Goal: Information Seeking & Learning: Learn about a topic

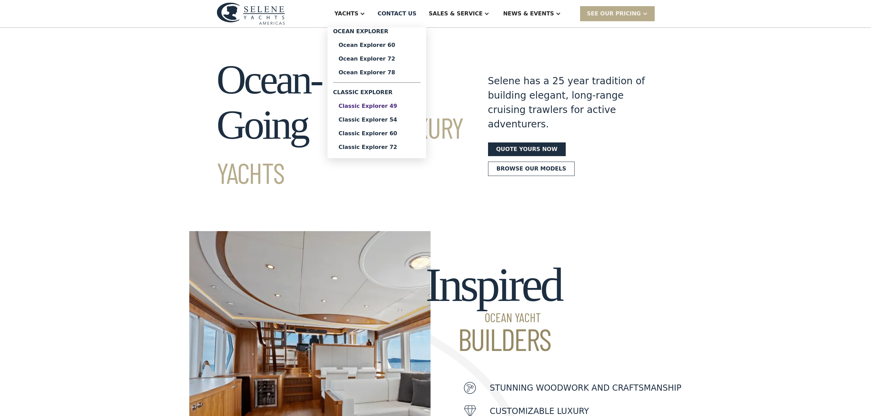
click at [401, 108] on div "Classic Explorer 49" at bounding box center [376, 105] width 77 height 5
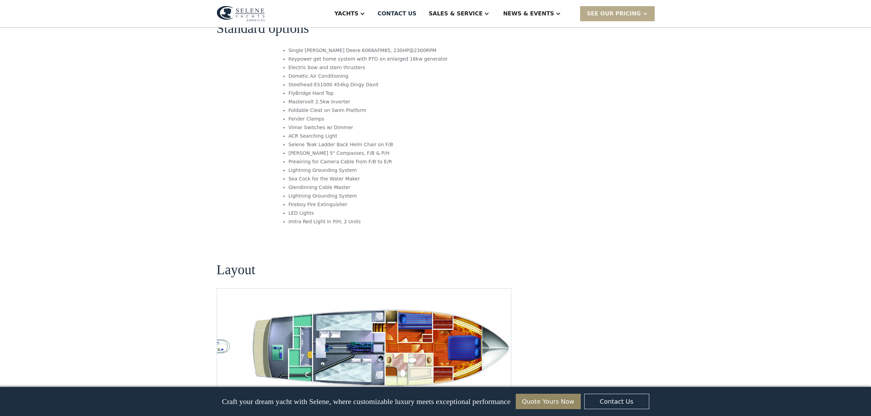
scroll to position [1113, 0]
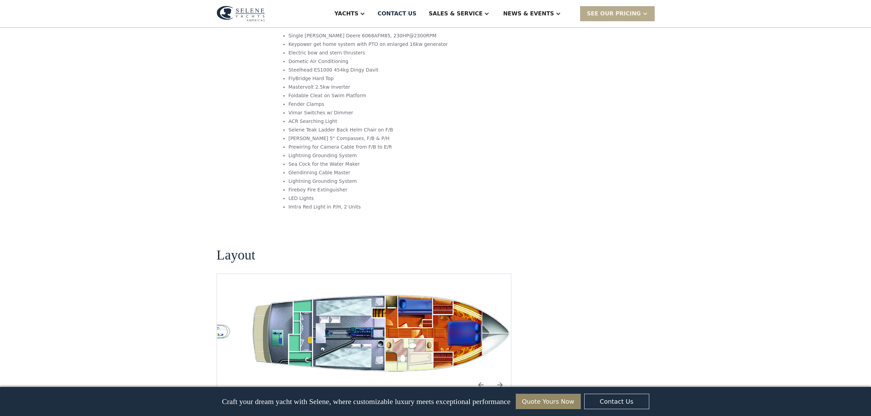
click at [482, 376] on img "Previous slide" at bounding box center [481, 384] width 16 height 16
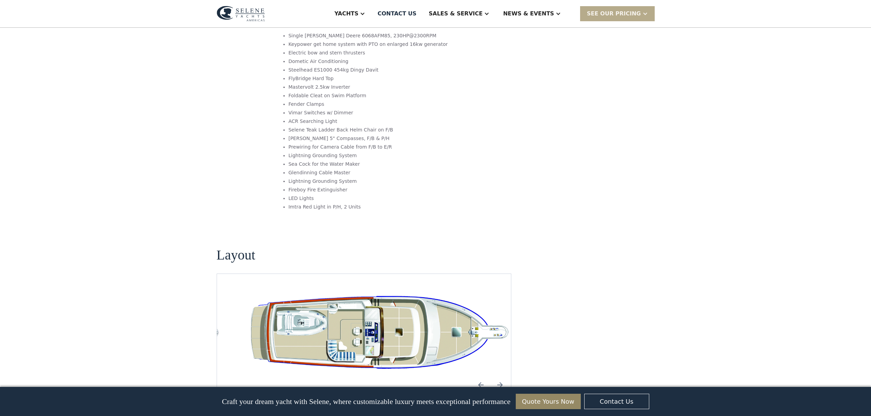
click at [480, 376] on img "Previous slide" at bounding box center [481, 384] width 16 height 16
click at [485, 376] on img "Previous slide" at bounding box center [481, 384] width 16 height 16
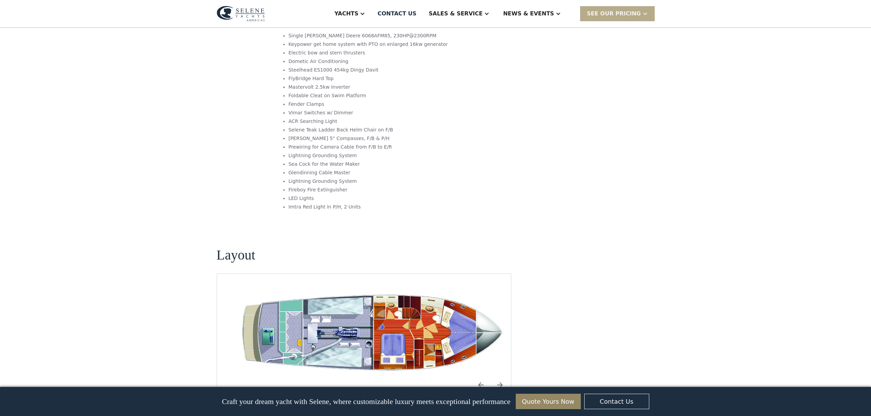
click at [484, 376] on img "Previous slide" at bounding box center [481, 384] width 16 height 16
click at [483, 376] on img "Previous slide" at bounding box center [481, 384] width 16 height 16
click at [374, 290] on img "open lightbox" at bounding box center [374, 333] width 283 height 86
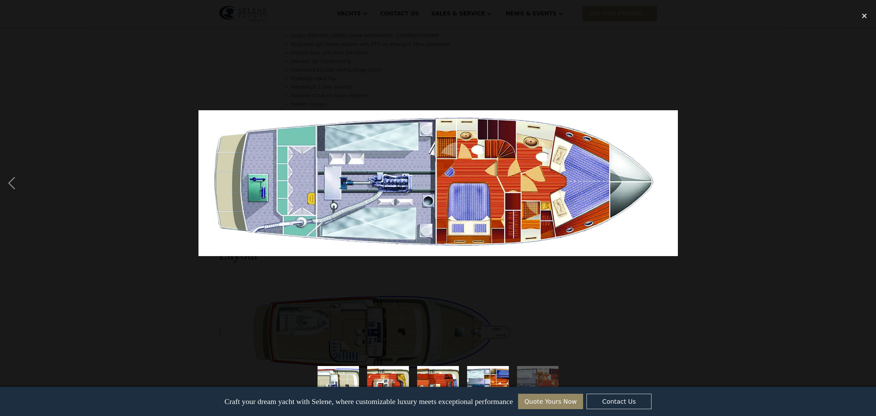
click at [718, 193] on div at bounding box center [438, 182] width 876 height 349
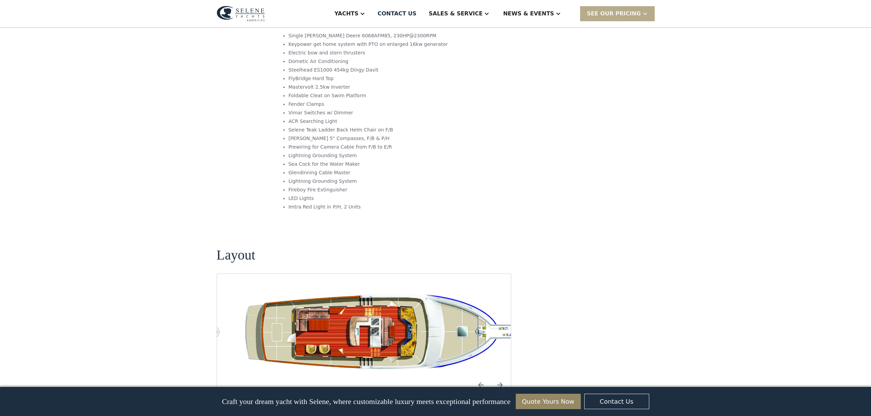
click at [389, 301] on img "open lightbox" at bounding box center [380, 333] width 283 height 86
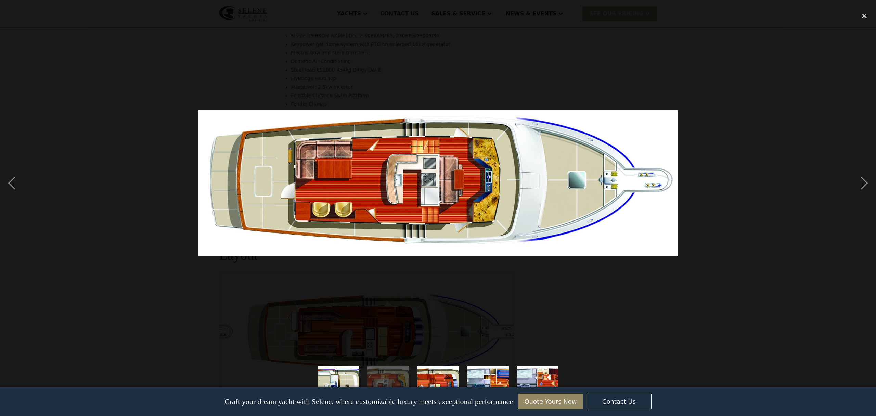
click at [817, 190] on div at bounding box center [438, 182] width 876 height 349
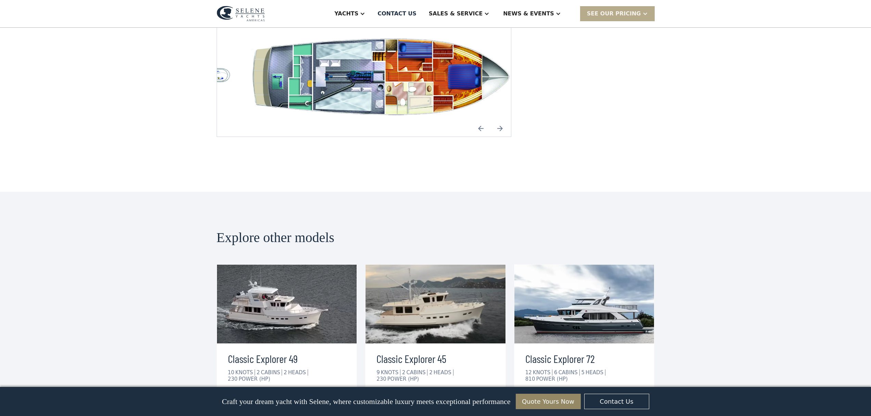
scroll to position [1371, 0]
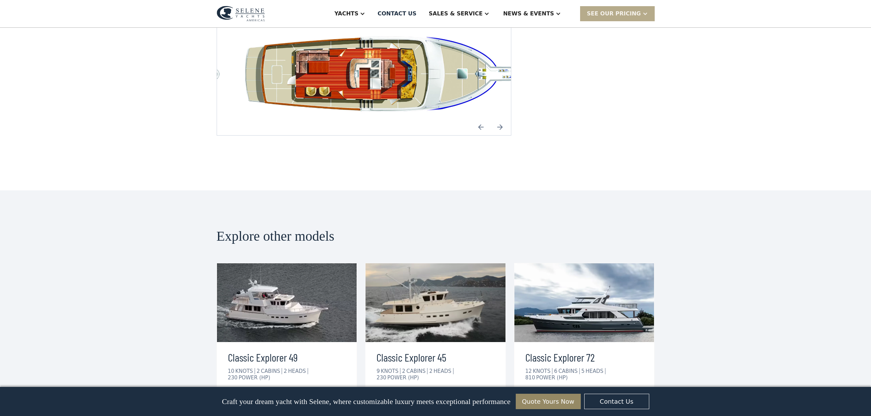
click at [413, 395] on div "view details" at bounding box center [404, 399] width 38 height 8
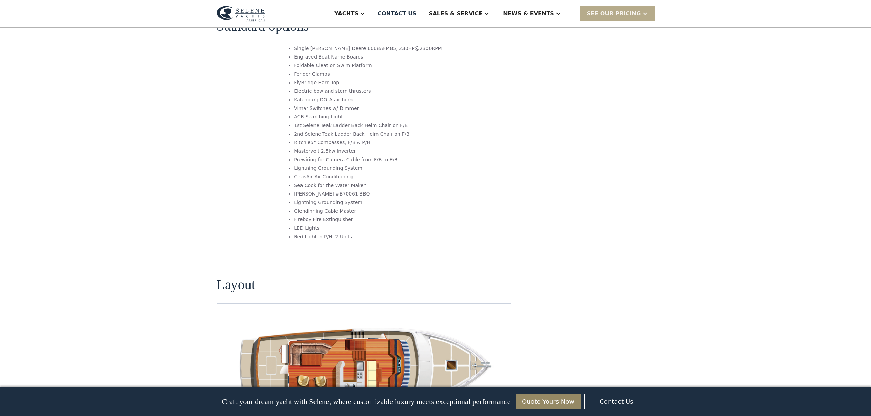
scroll to position [878, 0]
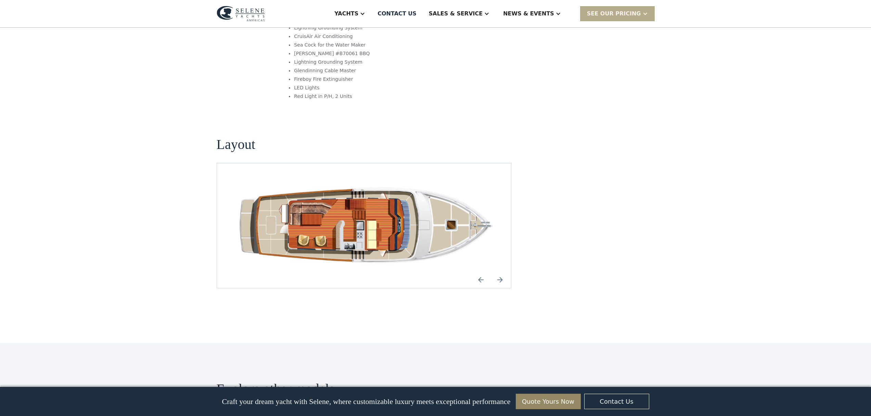
click at [497, 271] on img "Next slide" at bounding box center [500, 279] width 16 height 16
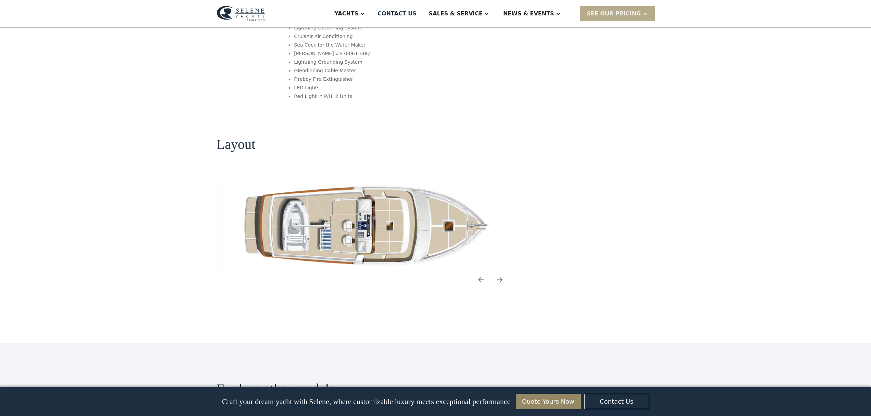
click at [509, 254] on div "No items found." at bounding box center [364, 225] width 295 height 125
click at [497, 271] on img "Next slide" at bounding box center [500, 279] width 16 height 16
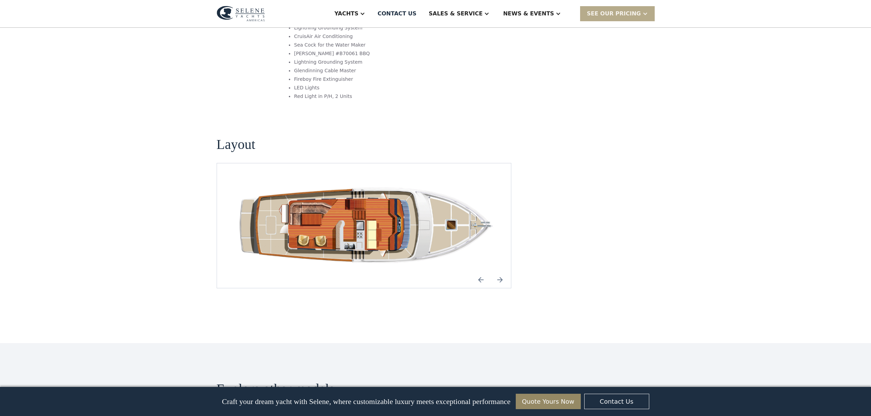
click at [497, 271] on img "Next slide" at bounding box center [500, 279] width 16 height 16
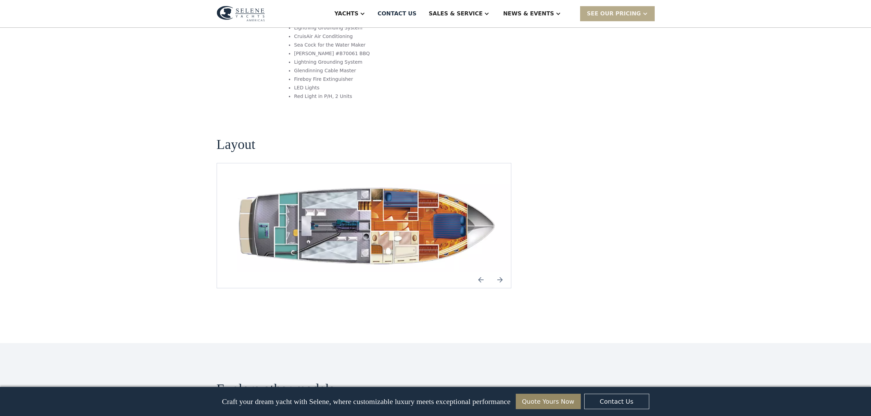
click at [497, 271] on img "Next slide" at bounding box center [500, 279] width 16 height 16
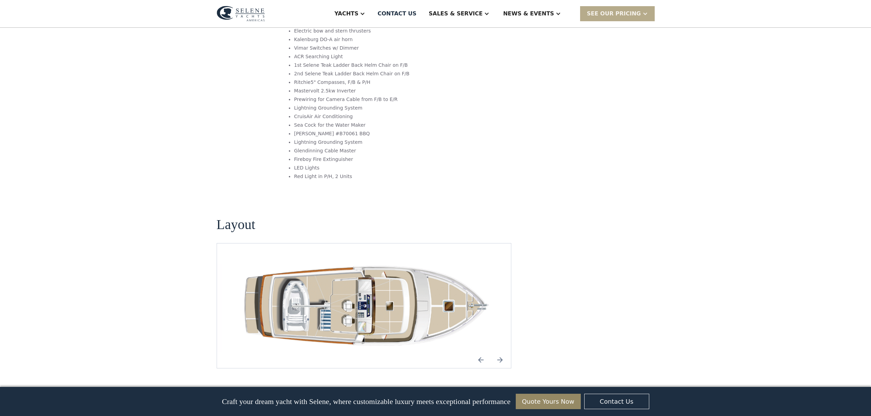
scroll to position [67, 0]
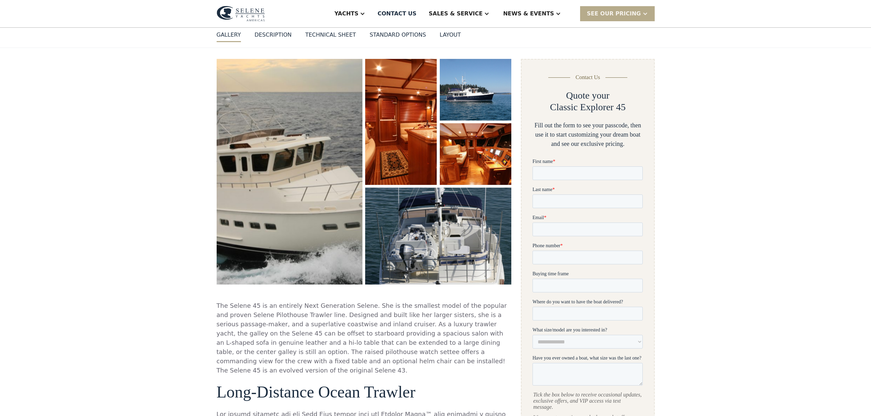
click at [297, 129] on img "open lightbox" at bounding box center [290, 171] width 148 height 229
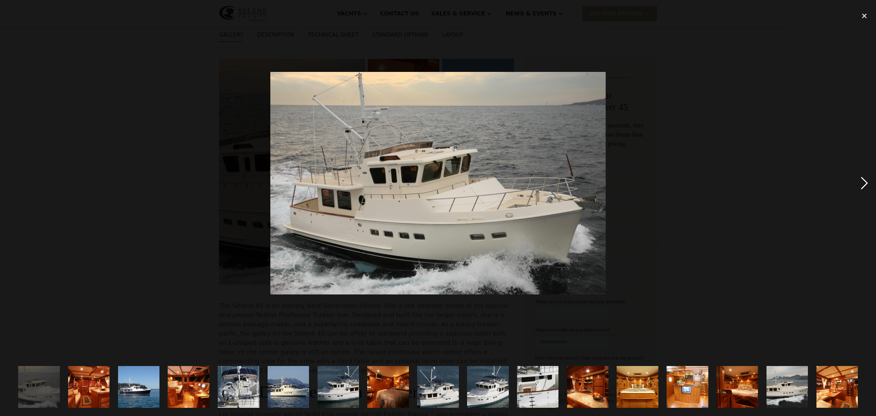
click at [864, 177] on div "next image" at bounding box center [864, 182] width 23 height 349
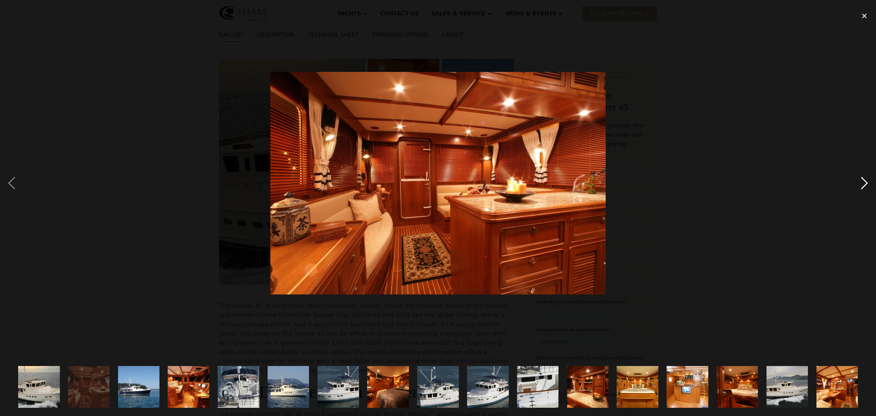
click at [864, 177] on div "next image" at bounding box center [864, 182] width 23 height 349
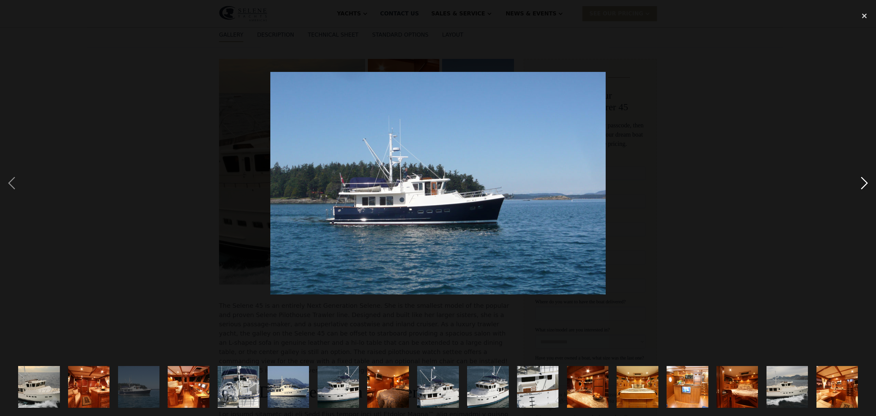
click at [864, 177] on div "next image" at bounding box center [864, 182] width 23 height 349
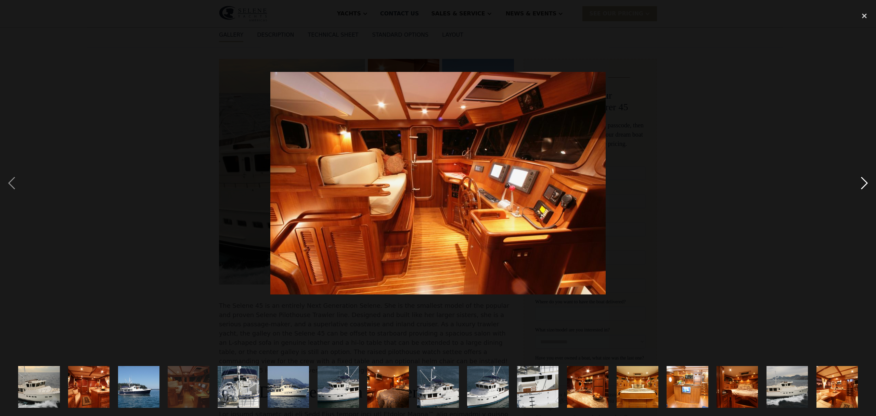
click at [864, 177] on div "next image" at bounding box center [864, 182] width 23 height 349
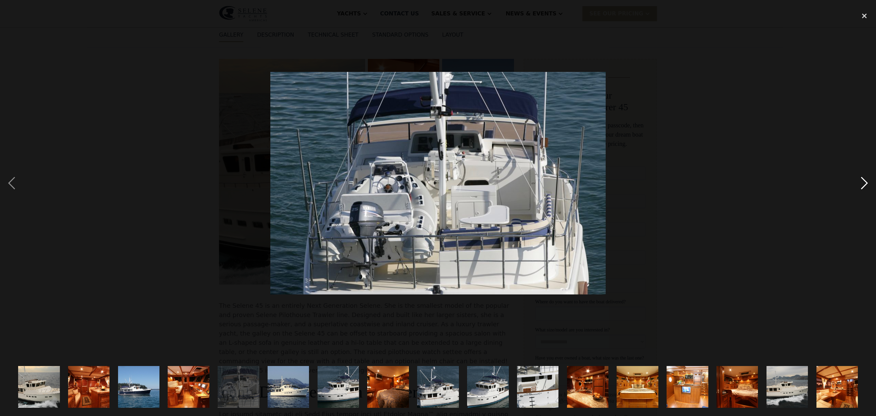
click at [864, 177] on div "next image" at bounding box center [864, 182] width 23 height 349
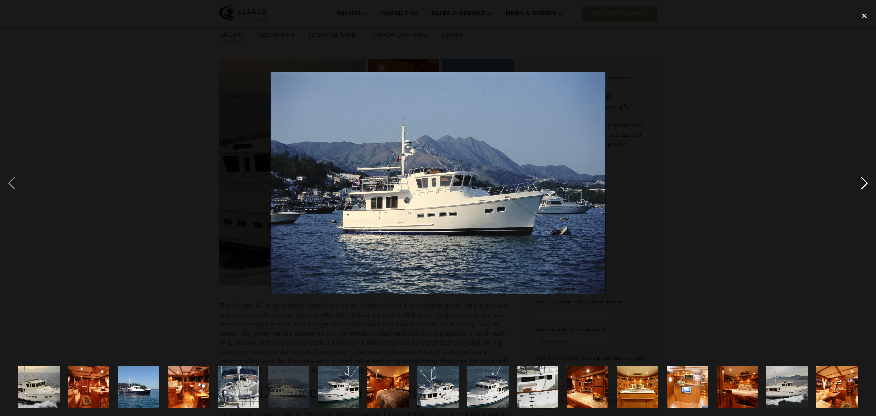
click at [864, 177] on div "next image" at bounding box center [864, 182] width 23 height 349
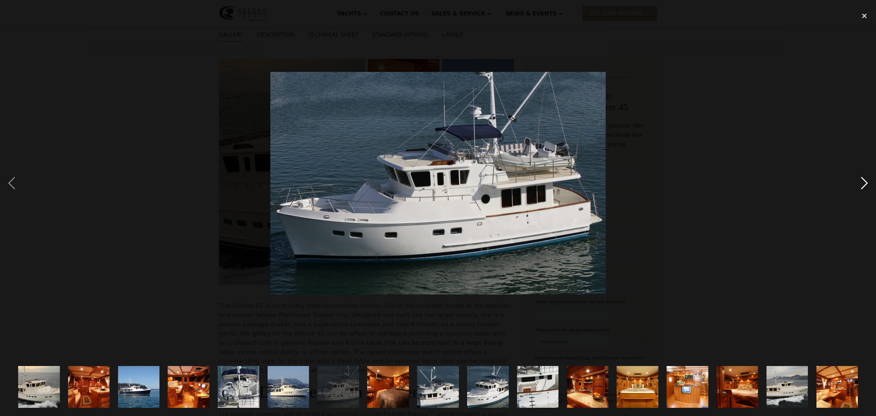
click at [864, 177] on div "next image" at bounding box center [864, 182] width 23 height 349
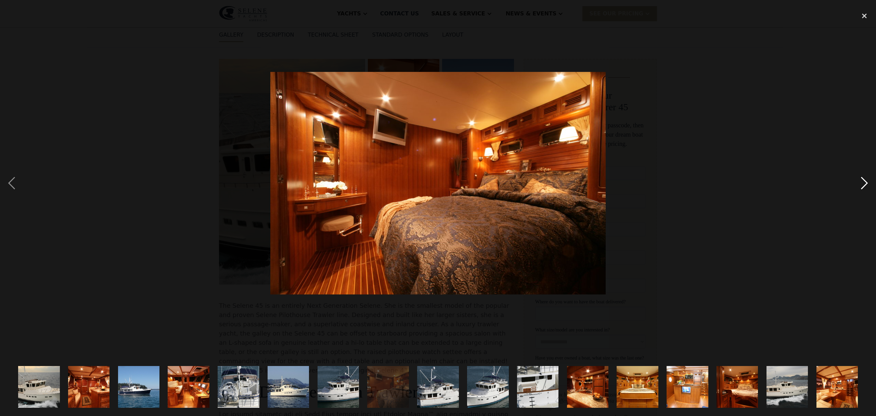
click at [864, 177] on div "next image" at bounding box center [864, 182] width 23 height 349
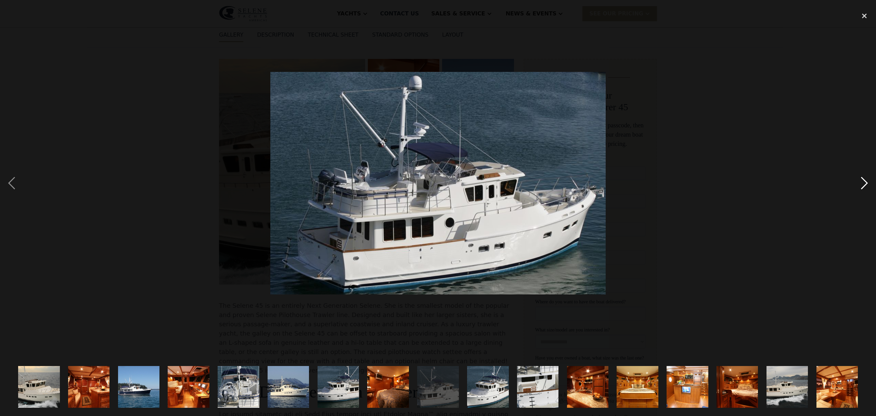
click at [864, 177] on div "next image" at bounding box center [864, 182] width 23 height 349
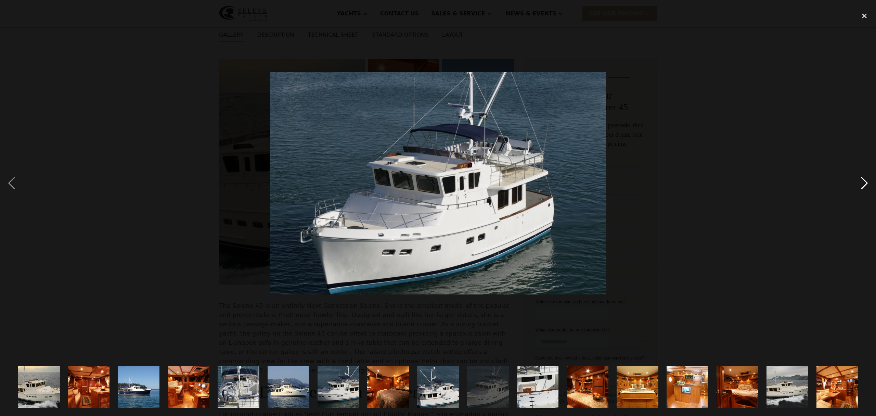
click at [864, 177] on div "next image" at bounding box center [864, 182] width 23 height 349
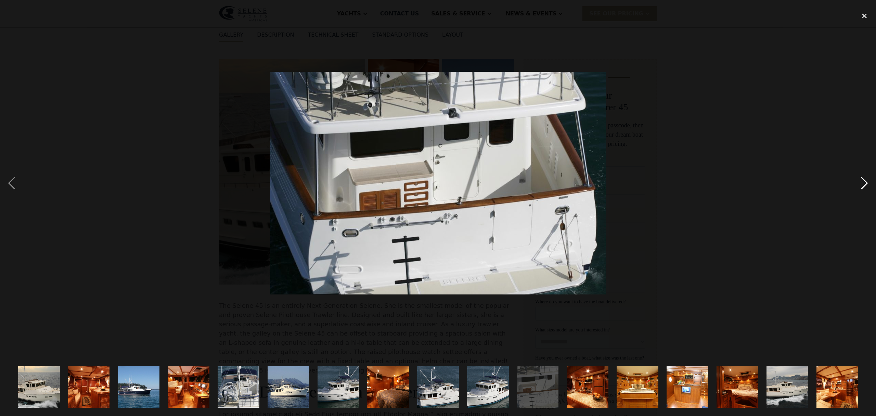
click at [864, 177] on div "next image" at bounding box center [864, 182] width 23 height 349
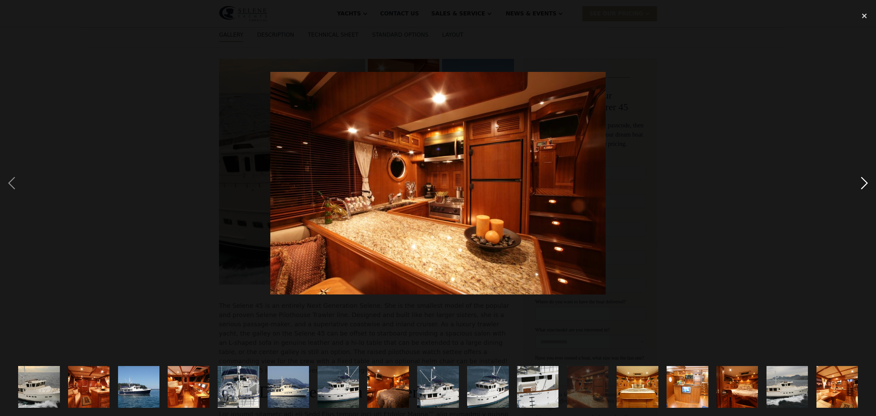
click at [864, 177] on div "next image" at bounding box center [864, 182] width 23 height 349
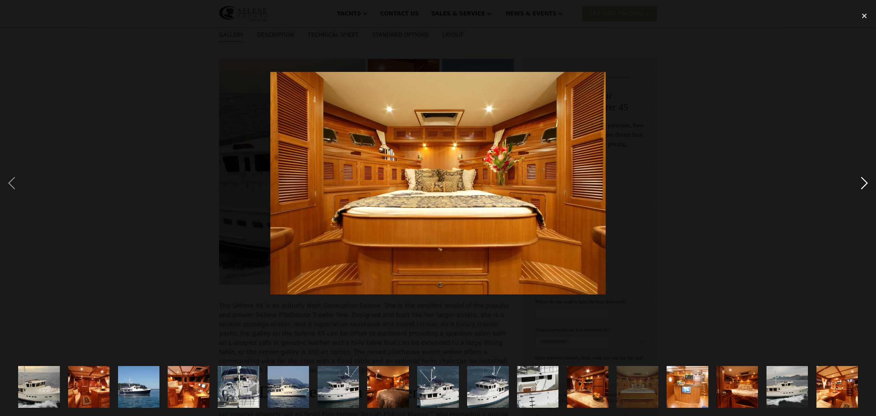
click at [864, 177] on div "next image" at bounding box center [864, 182] width 23 height 349
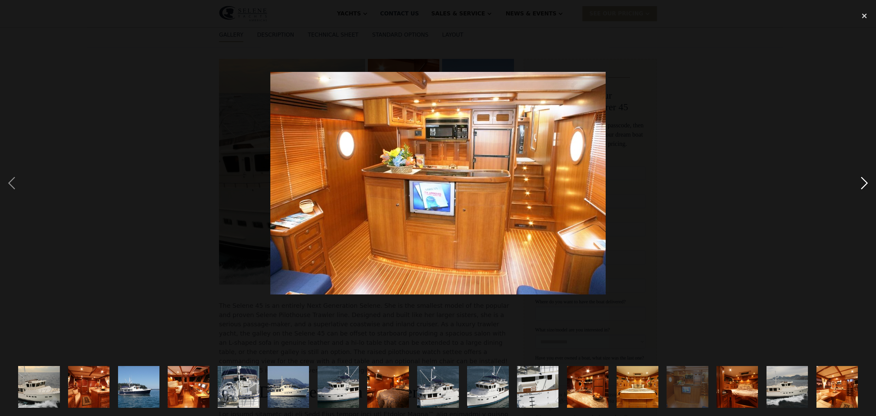
click at [864, 177] on div "next image" at bounding box center [864, 182] width 23 height 349
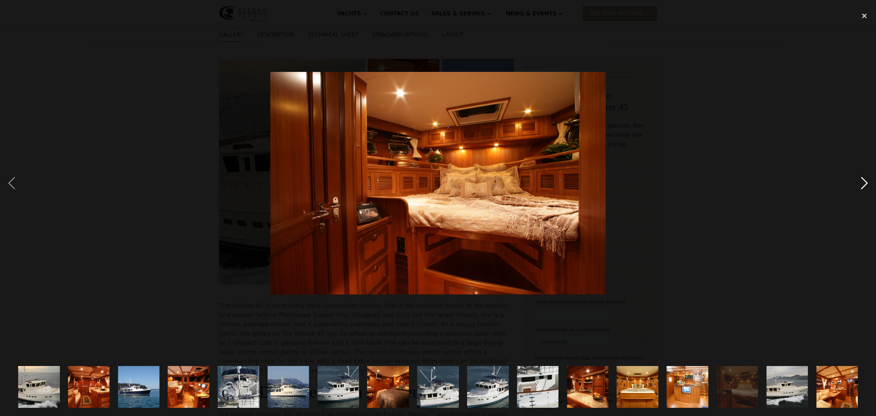
click at [864, 177] on div "next image" at bounding box center [864, 182] width 23 height 349
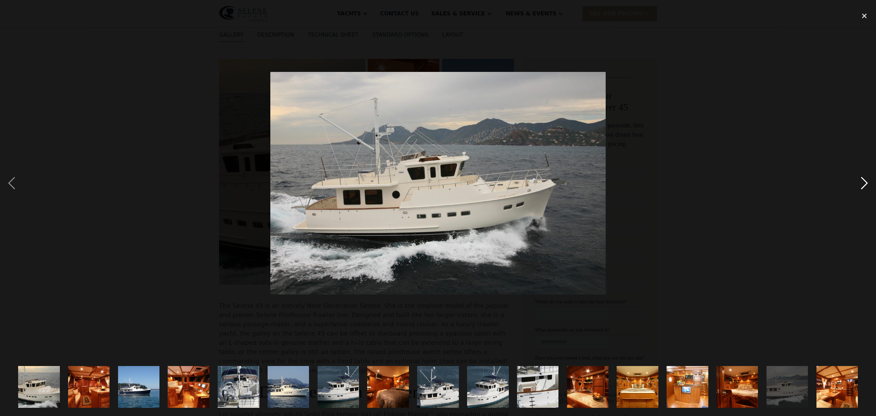
click at [864, 177] on div "next image" at bounding box center [864, 182] width 23 height 349
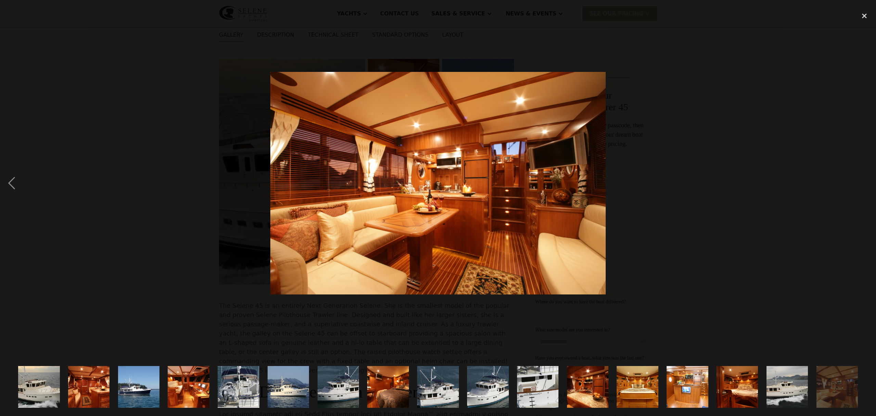
click at [864, 177] on div "next image" at bounding box center [864, 182] width 23 height 349
click at [45, 49] on div at bounding box center [438, 182] width 876 height 349
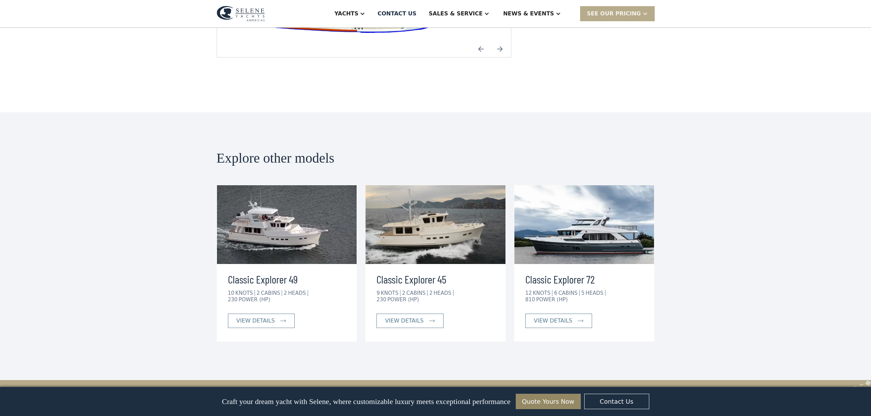
click at [298, 201] on img at bounding box center [287, 224] width 140 height 79
click at [260, 317] on div "view details" at bounding box center [255, 321] width 38 height 8
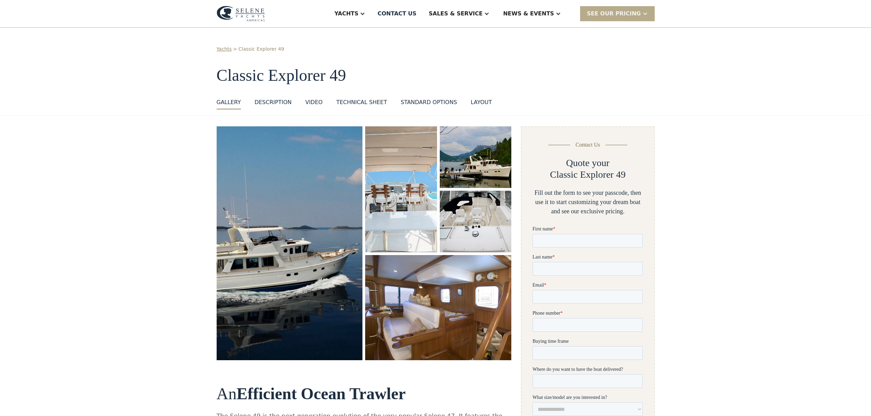
click at [331, 271] on img "open lightbox" at bounding box center [290, 243] width 148 height 237
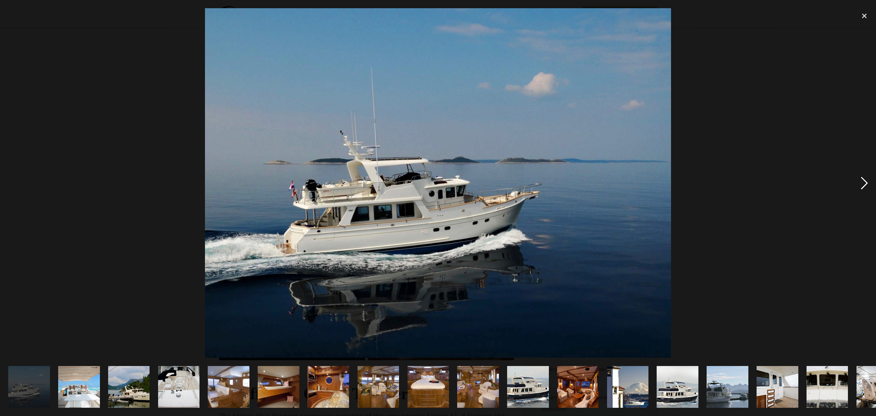
click at [868, 181] on div "next image" at bounding box center [864, 182] width 23 height 349
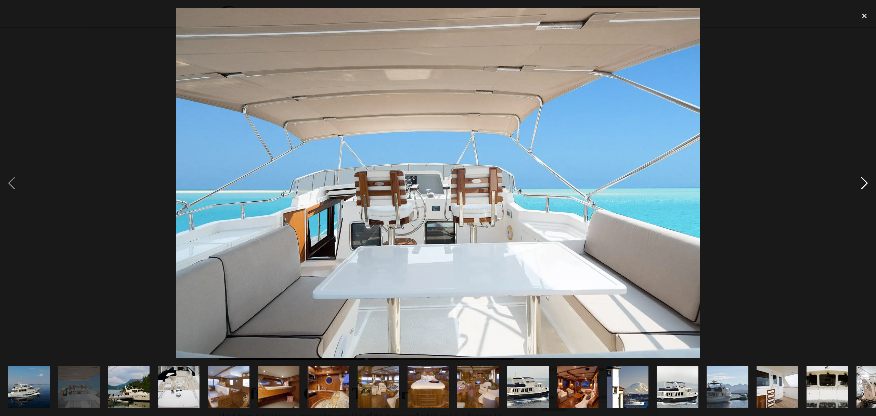
click at [868, 181] on div "next image" at bounding box center [864, 182] width 23 height 349
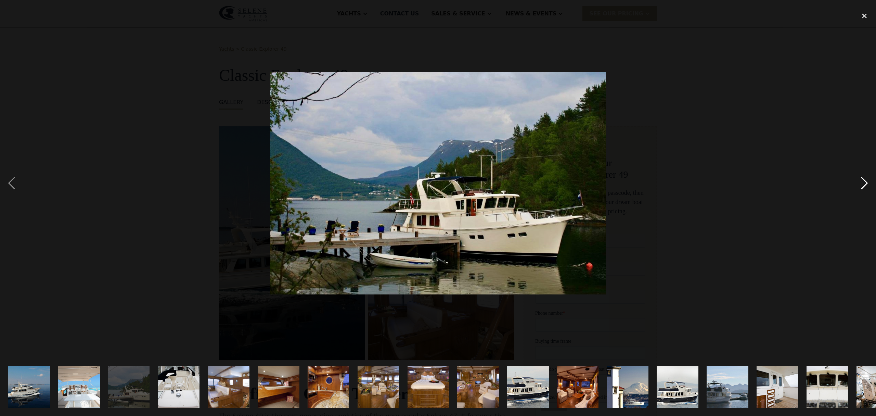
click at [868, 181] on div "next image" at bounding box center [864, 182] width 23 height 349
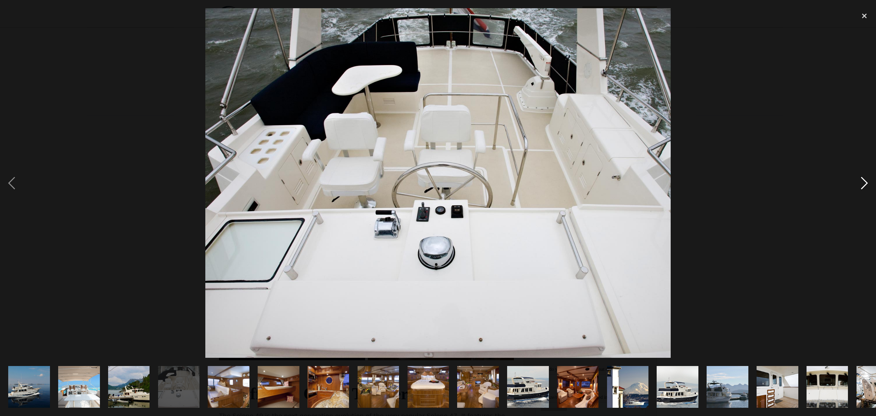
click at [868, 181] on div "next image" at bounding box center [864, 182] width 23 height 349
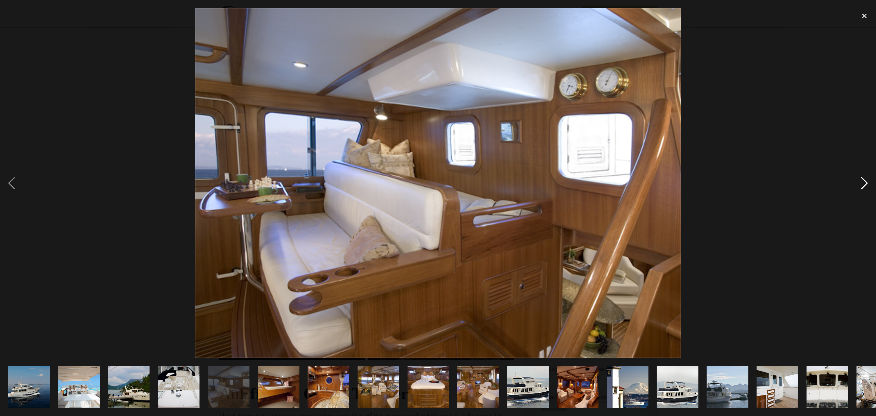
click at [868, 181] on div "next image" at bounding box center [864, 182] width 23 height 349
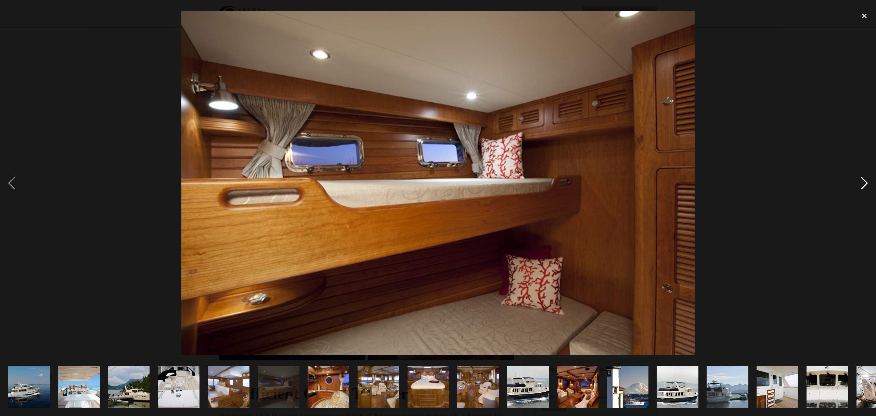
click at [868, 181] on div "next image" at bounding box center [864, 182] width 23 height 349
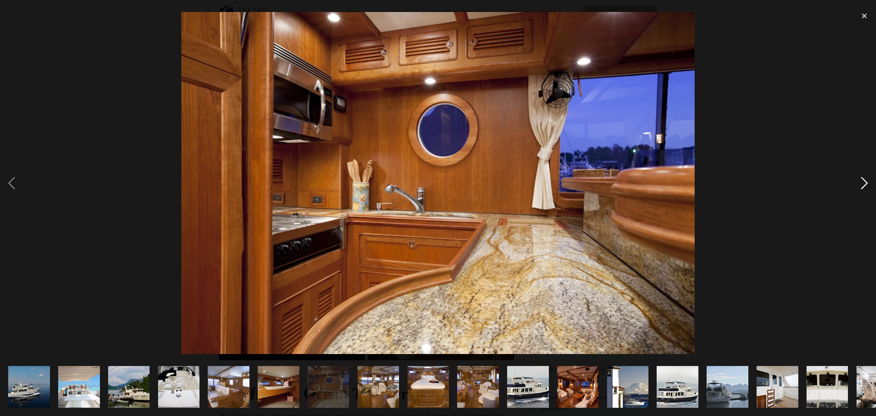
click at [868, 181] on div "next image" at bounding box center [864, 182] width 23 height 349
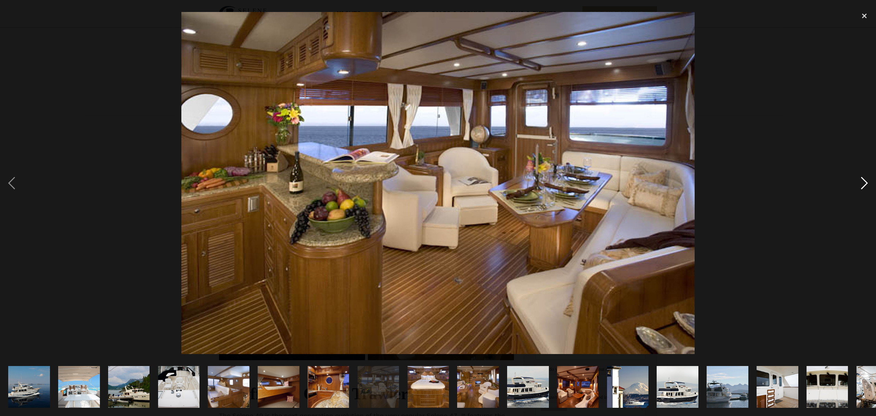
click at [868, 181] on div "next image" at bounding box center [864, 182] width 23 height 349
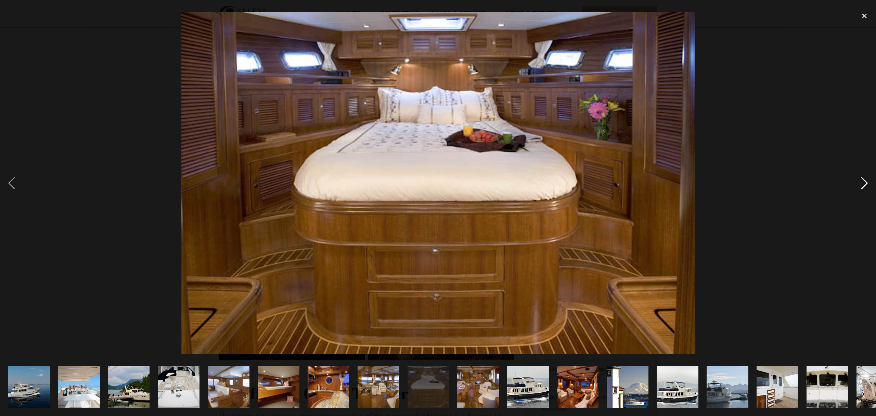
click at [868, 181] on div "next image" at bounding box center [864, 182] width 23 height 349
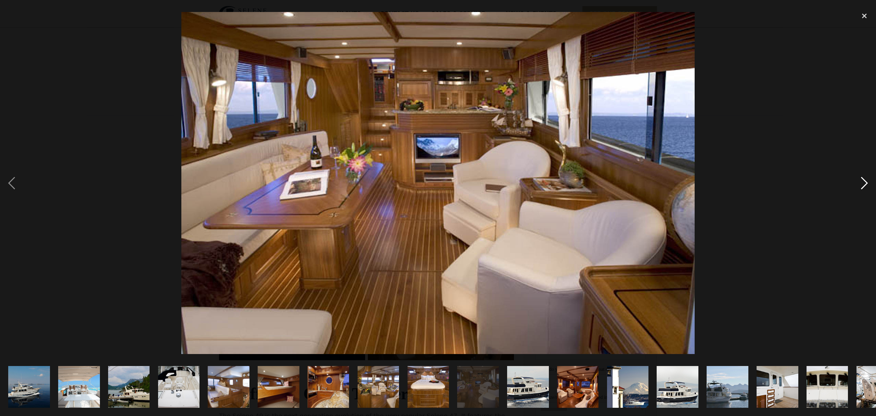
click at [868, 181] on div "next image" at bounding box center [864, 182] width 23 height 349
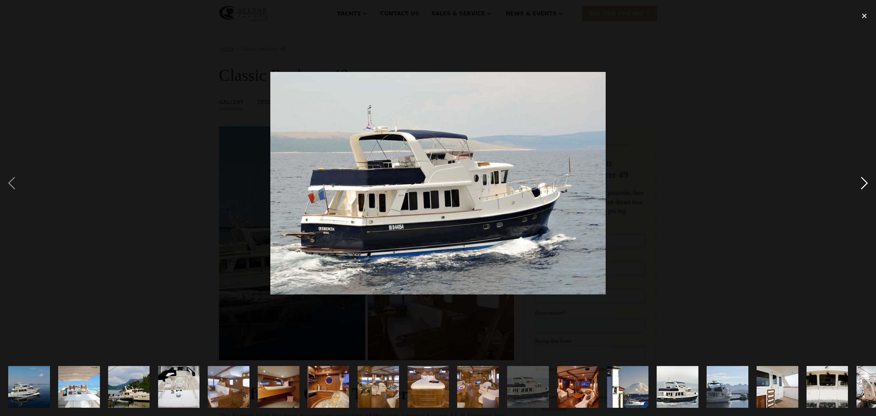
click at [868, 181] on div "next image" at bounding box center [864, 182] width 23 height 349
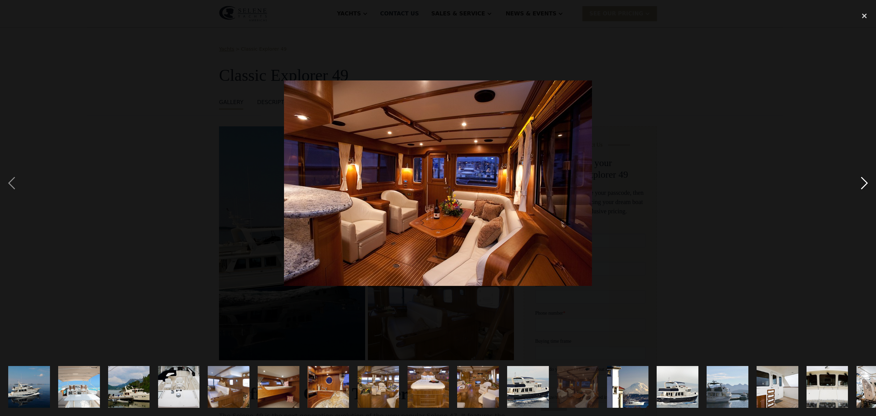
click at [868, 181] on div "next image" at bounding box center [864, 182] width 23 height 349
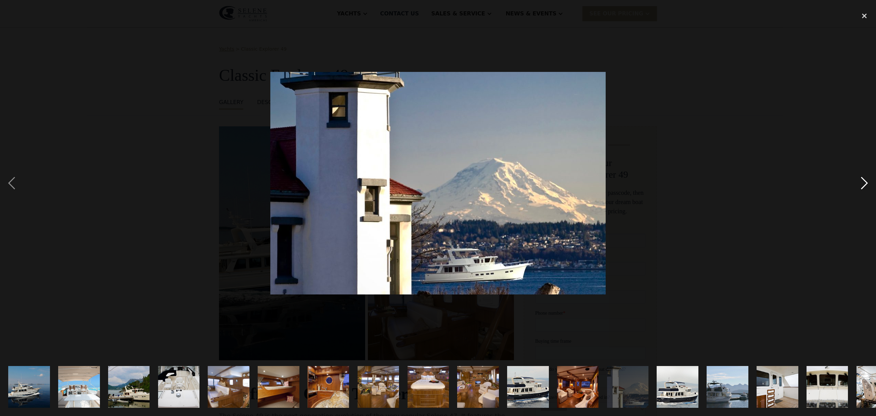
click at [868, 181] on div "next image" at bounding box center [864, 182] width 23 height 349
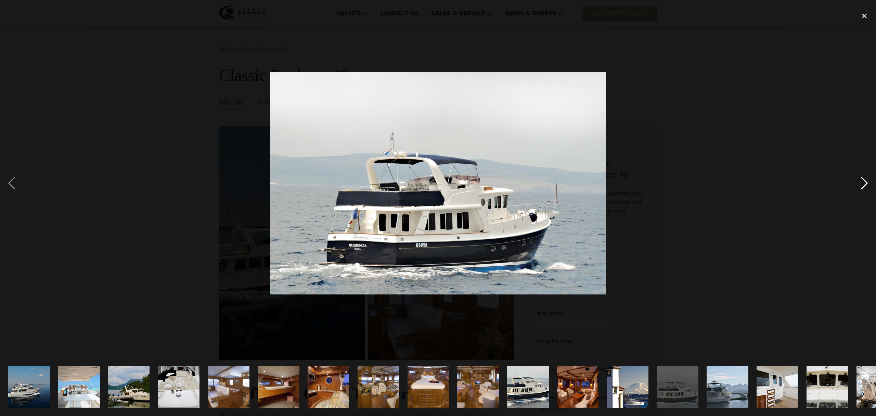
click at [868, 181] on div "next image" at bounding box center [864, 182] width 23 height 349
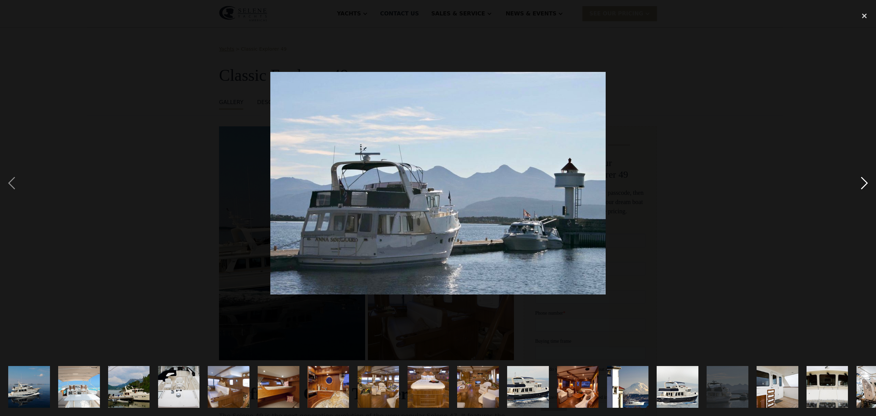
click at [868, 181] on div "next image" at bounding box center [864, 182] width 23 height 349
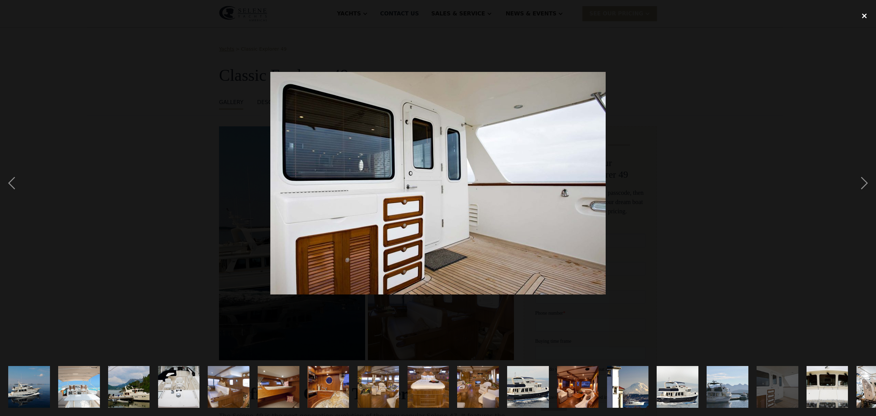
click at [863, 17] on div "close lightbox" at bounding box center [864, 15] width 23 height 15
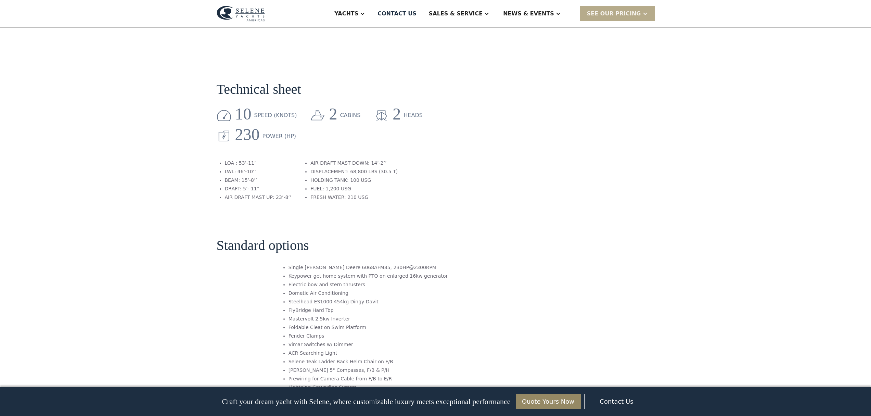
scroll to position [904, 0]
